Goal: Information Seeking & Learning: Learn about a topic

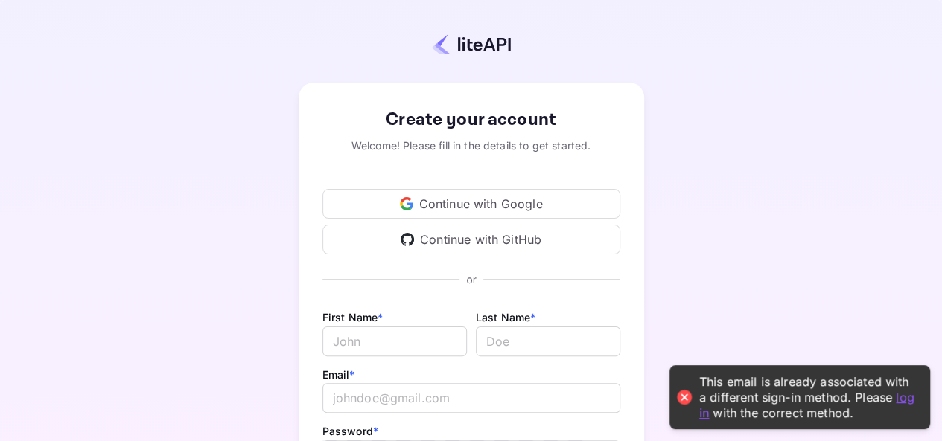
scroll to position [222, 0]
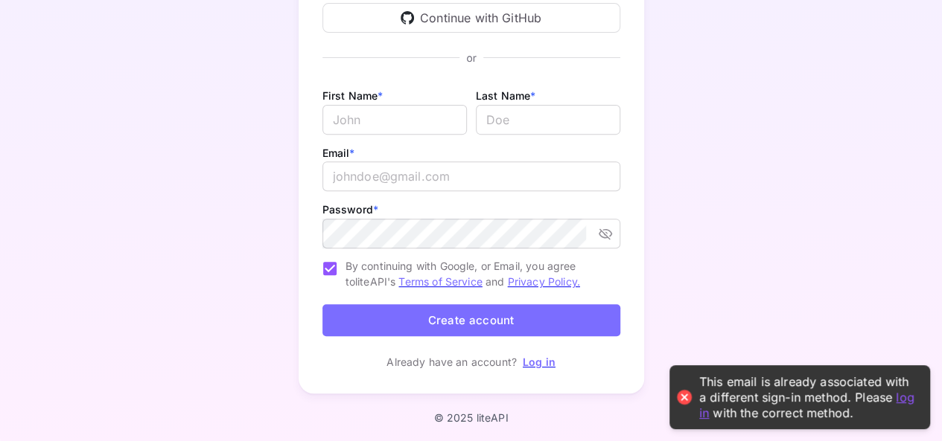
click at [538, 366] on link "Log in" at bounding box center [538, 362] width 33 height 13
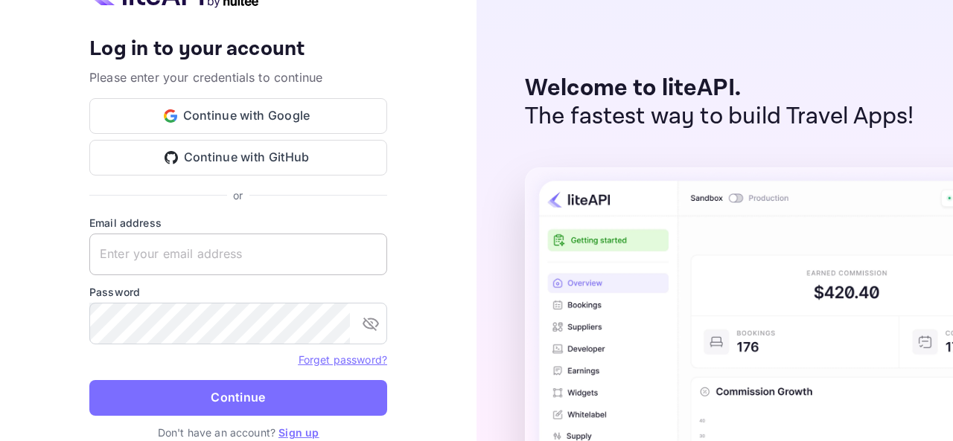
click at [263, 251] on input "text" at bounding box center [238, 255] width 298 height 42
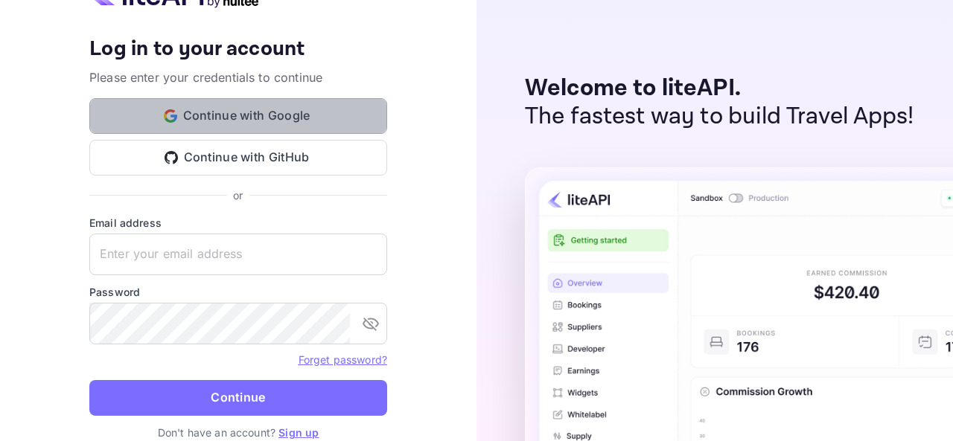
click at [268, 116] on button "Continue with Google" at bounding box center [238, 116] width 298 height 36
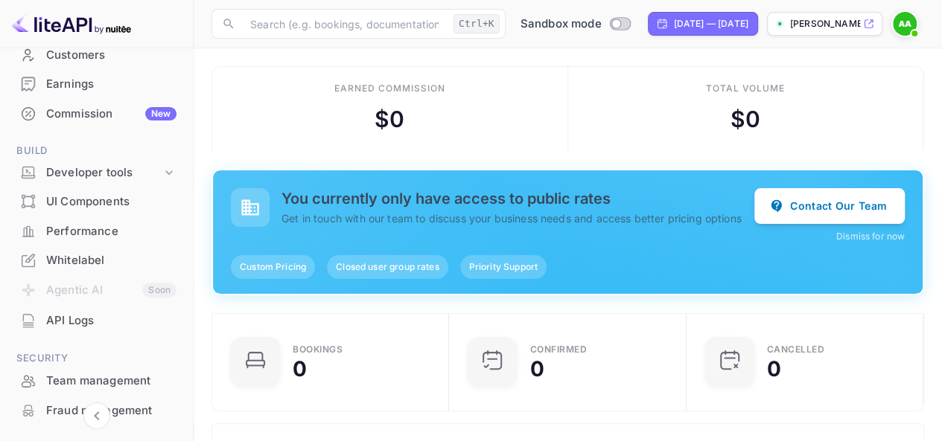
scroll to position [144, 0]
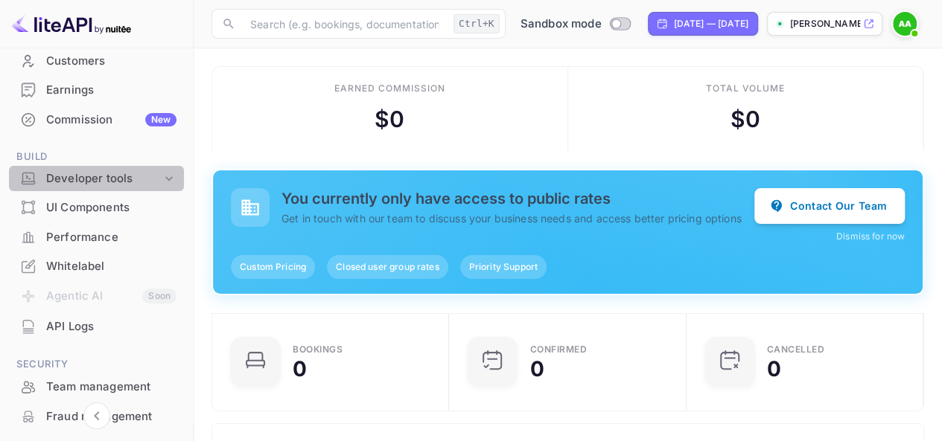
click at [165, 177] on icon at bounding box center [169, 178] width 15 height 15
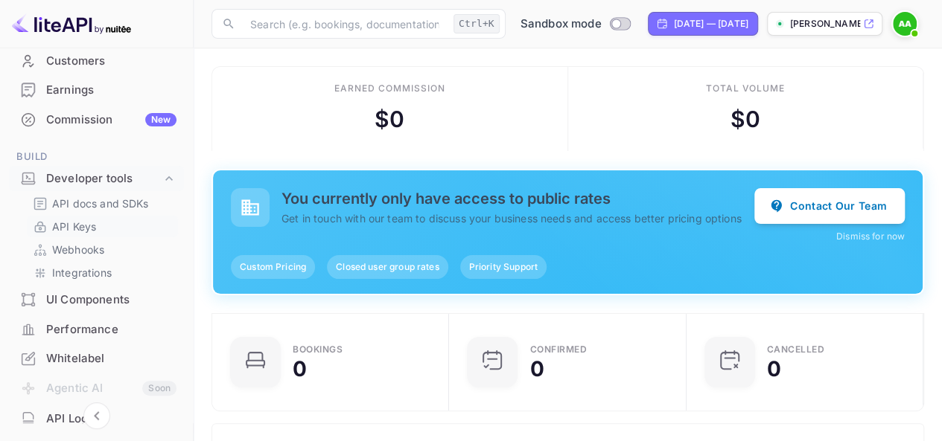
click at [64, 230] on p "API Keys" at bounding box center [74, 227] width 44 height 16
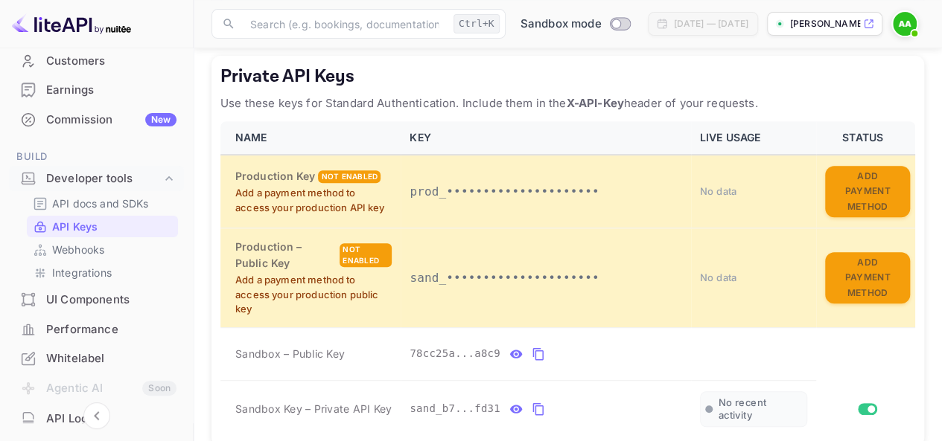
scroll to position [278, 0]
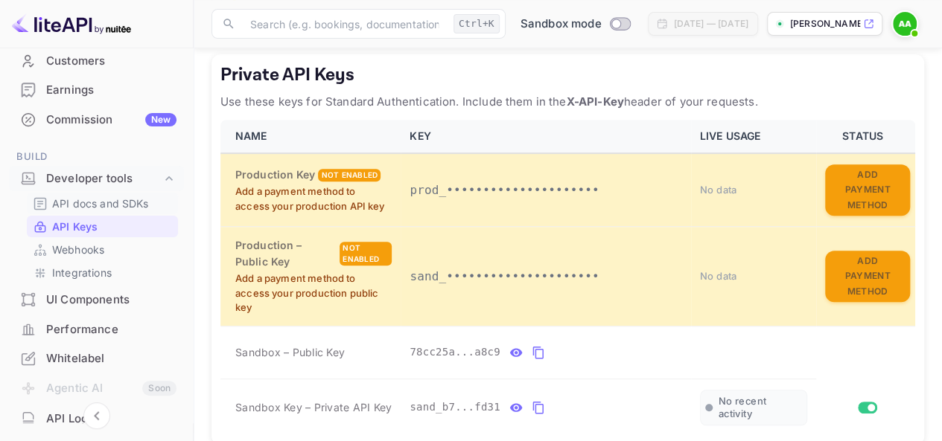
click at [95, 210] on p "API docs and SDKs" at bounding box center [100, 204] width 97 height 16
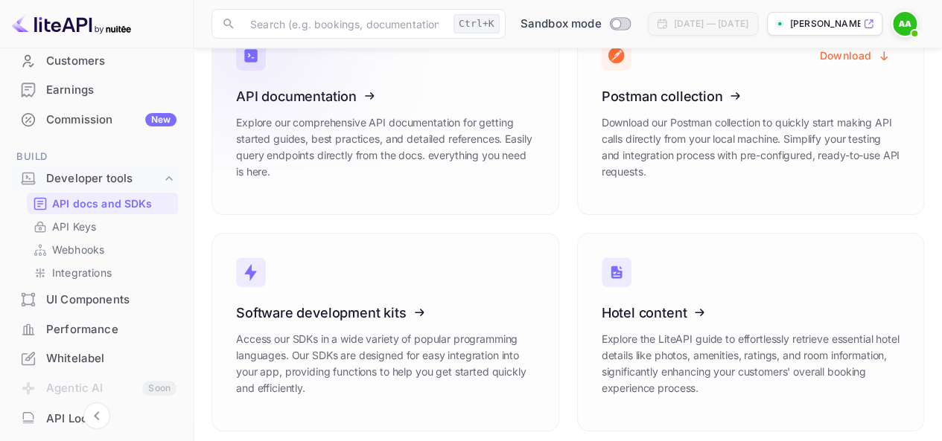
scroll to position [126, 0]
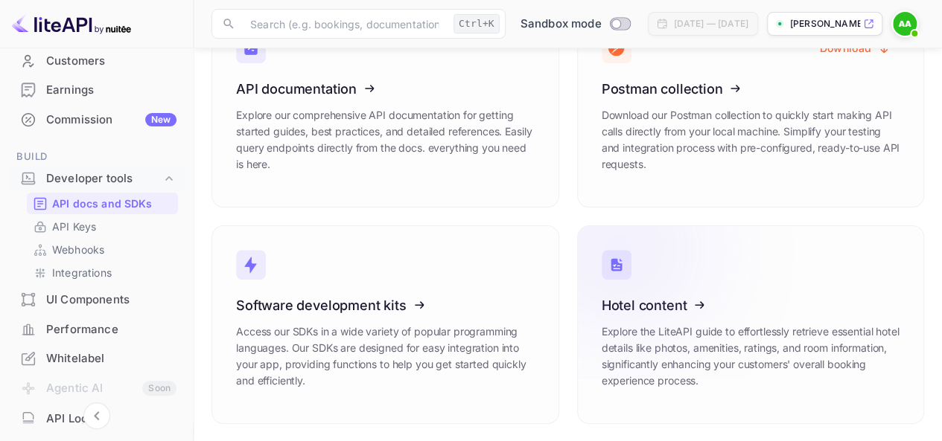
click at [653, 293] on icon at bounding box center [693, 302] width 231 height 153
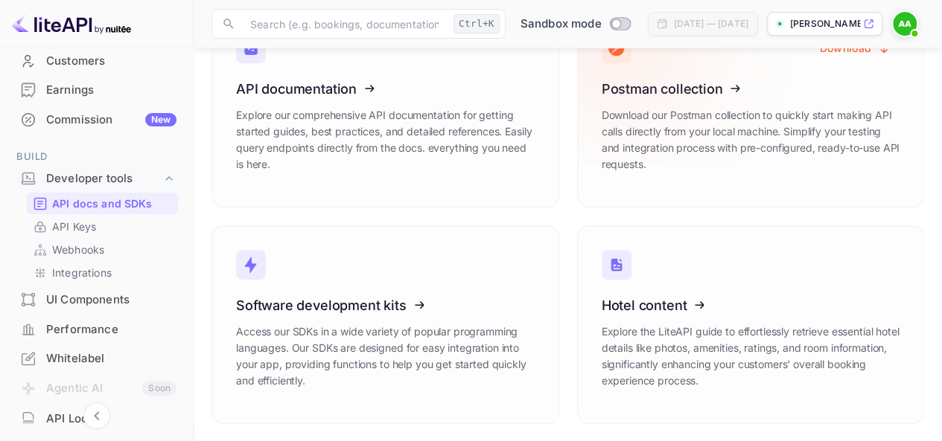
click at [683, 109] on icon at bounding box center [693, 86] width 231 height 153
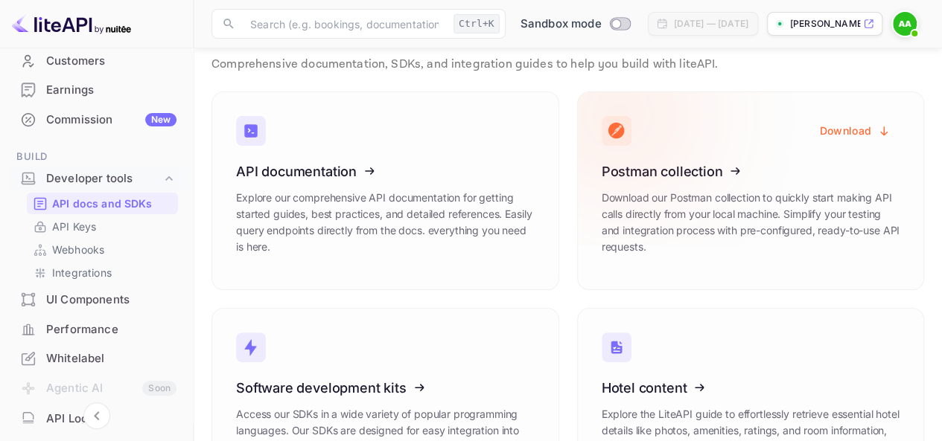
scroll to position [42, 0]
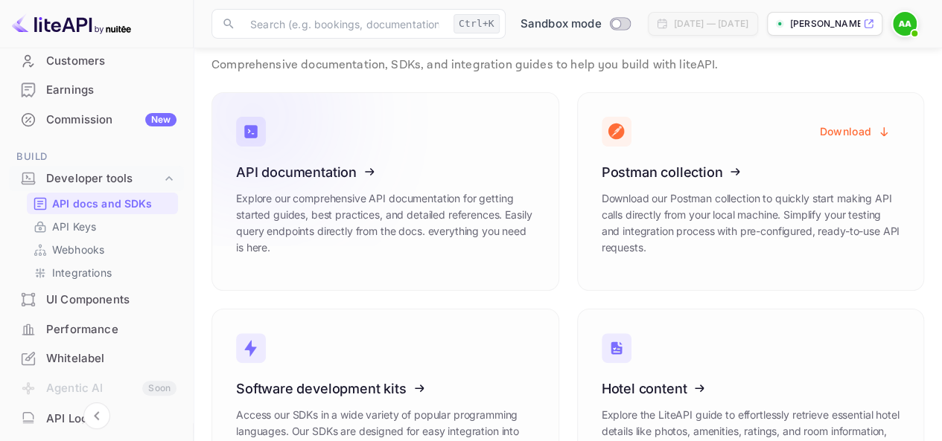
click at [341, 166] on icon at bounding box center [327, 169] width 231 height 153
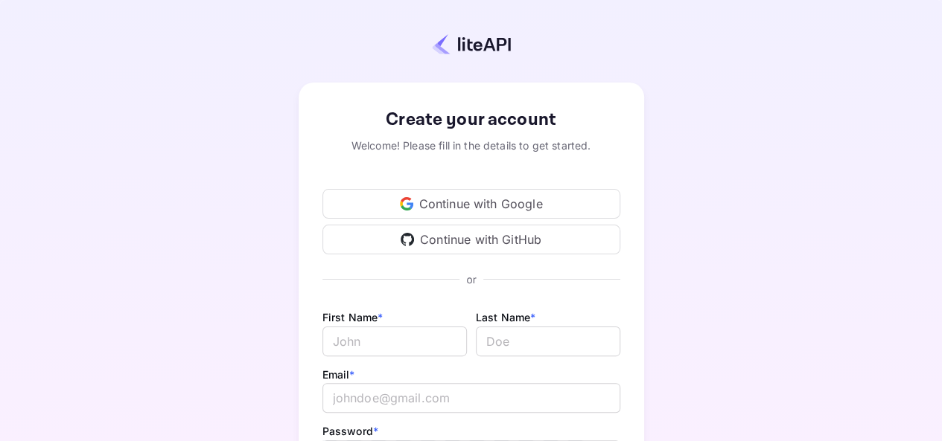
scroll to position [222, 0]
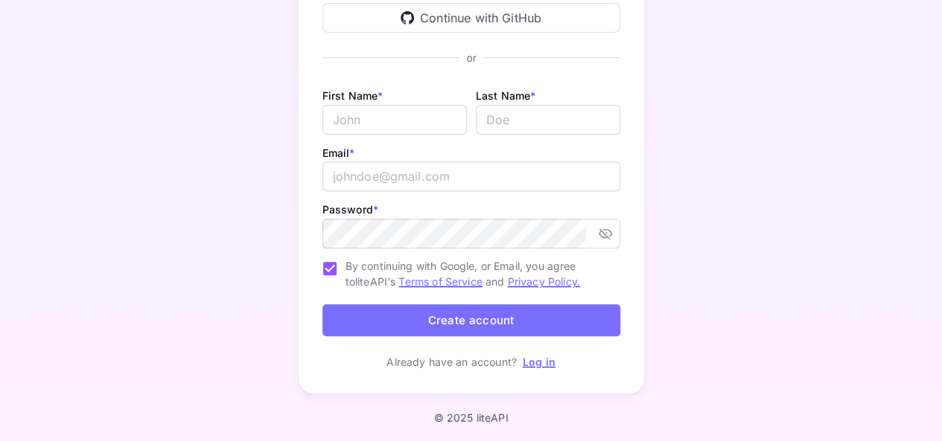
click at [535, 362] on link "Log in" at bounding box center [538, 362] width 33 height 13
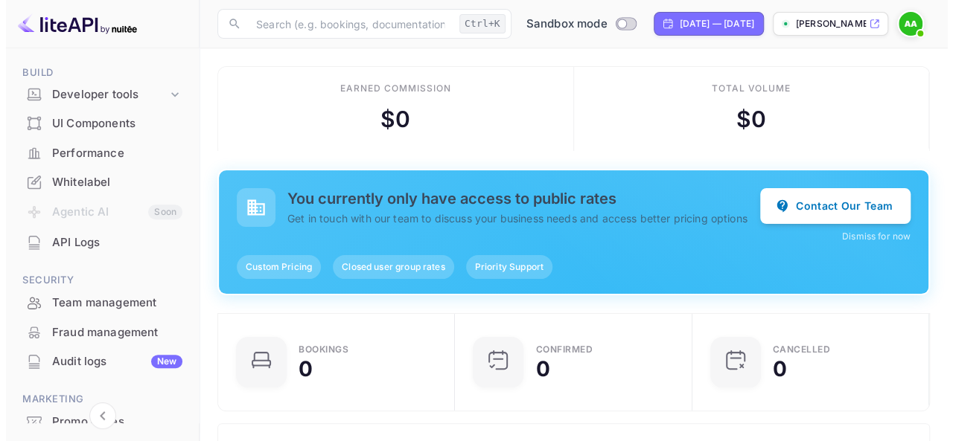
scroll to position [210, 0]
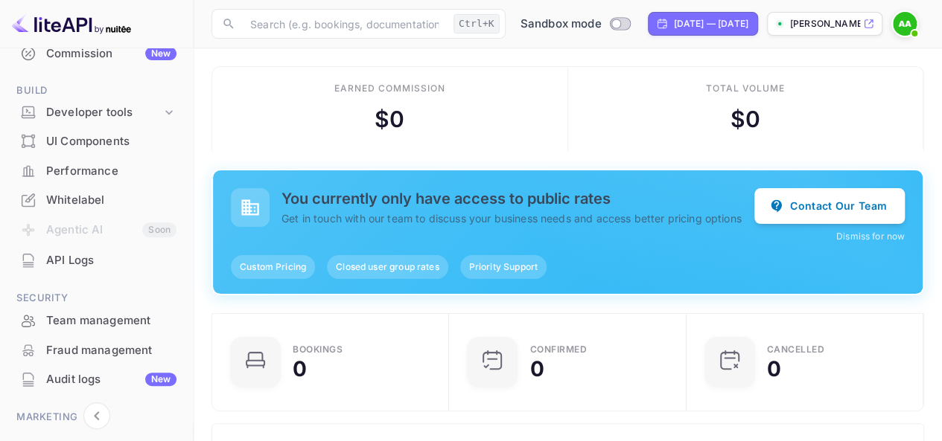
click at [55, 255] on div "API Logs" at bounding box center [111, 260] width 130 height 17
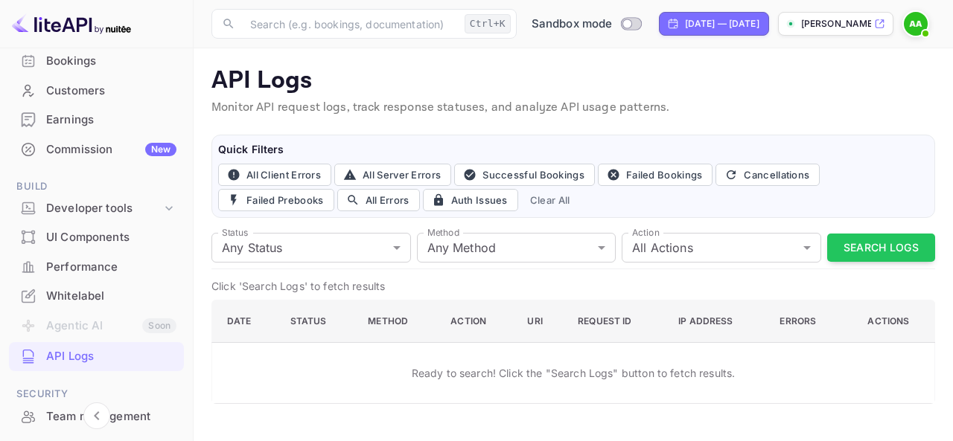
scroll to position [109, 0]
